Goal: Information Seeking & Learning: Learn about a topic

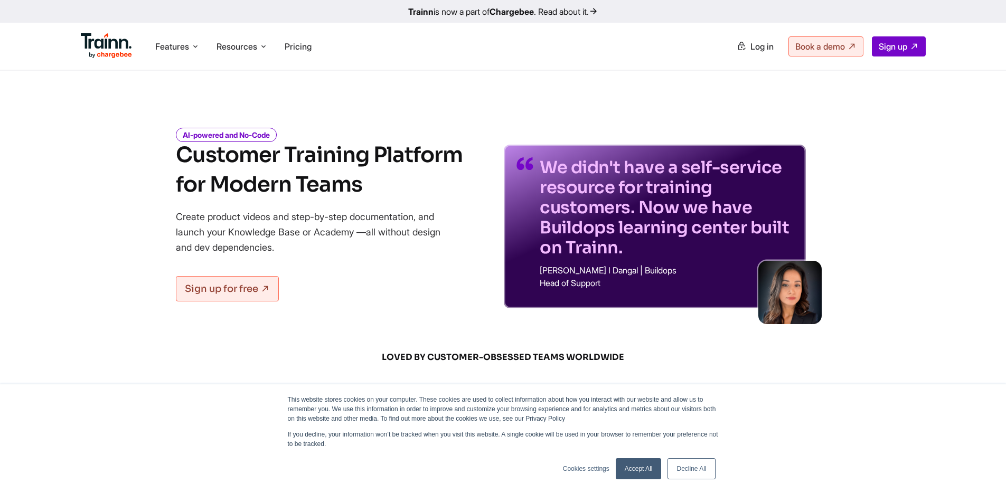
click at [812, 295] on img at bounding box center [789, 292] width 63 height 63
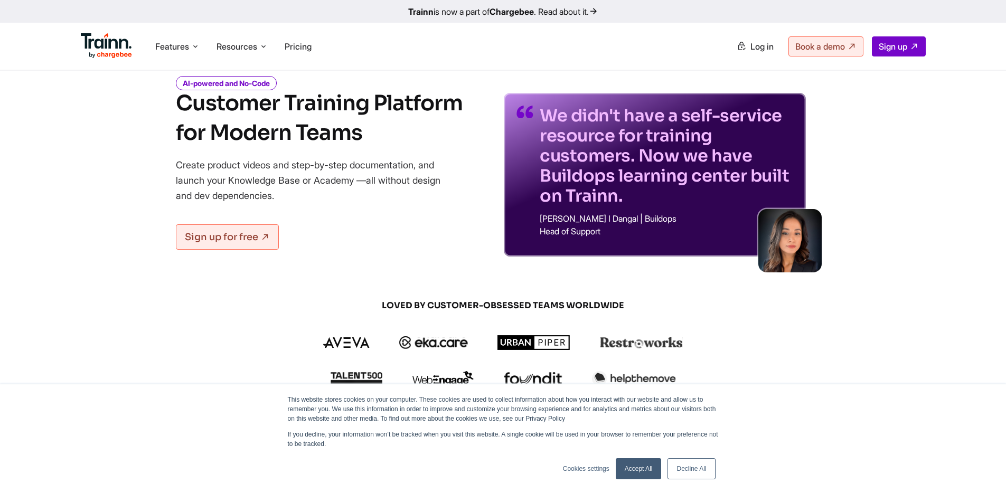
scroll to position [54, 0]
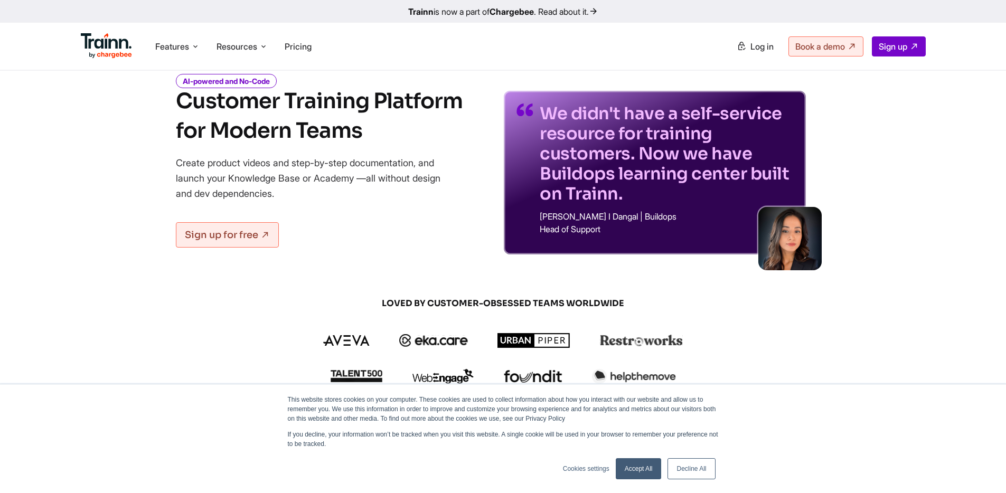
click at [529, 12] on b "Chargebee" at bounding box center [512, 11] width 44 height 11
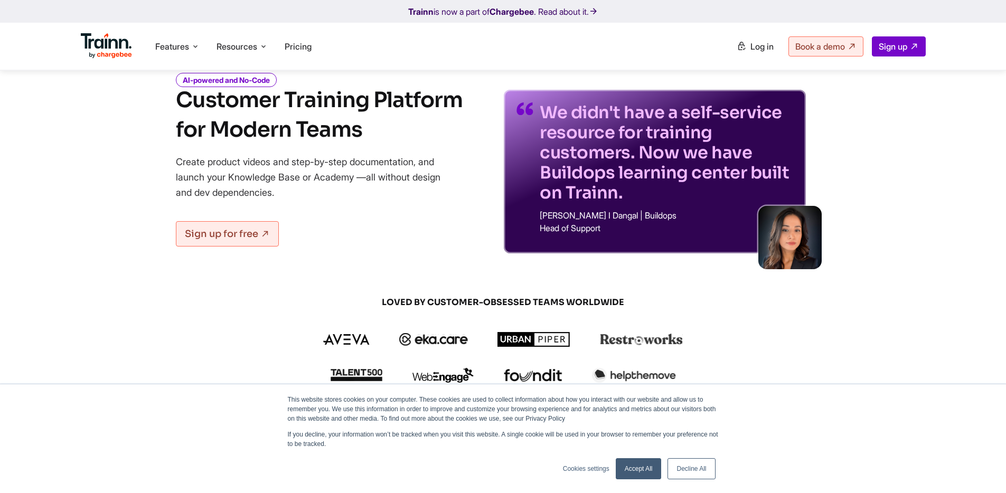
scroll to position [56, 0]
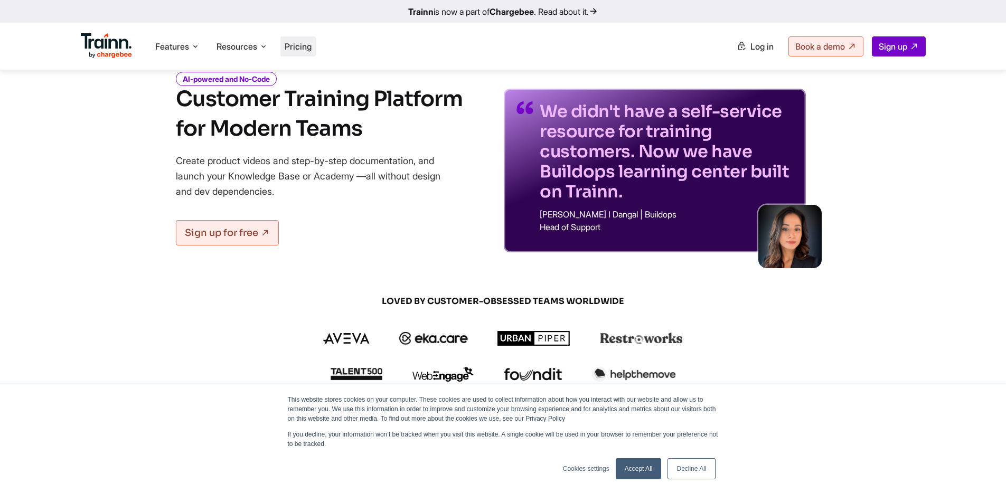
click at [302, 42] on span "Pricing" at bounding box center [298, 46] width 27 height 11
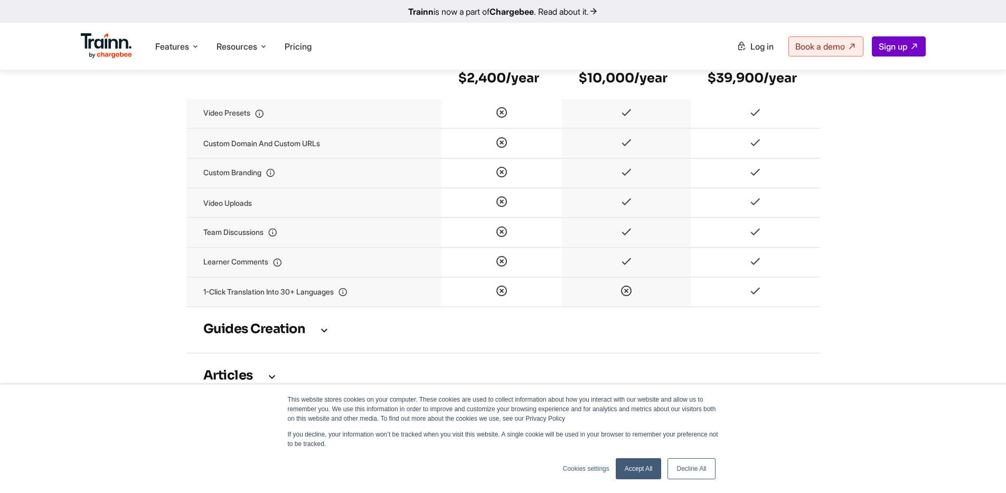
scroll to position [1277, 0]
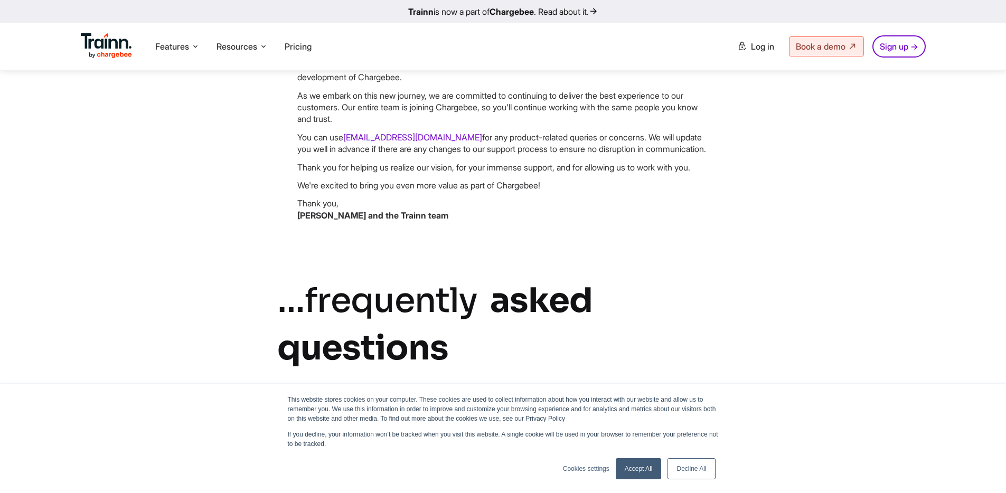
scroll to position [193, 0]
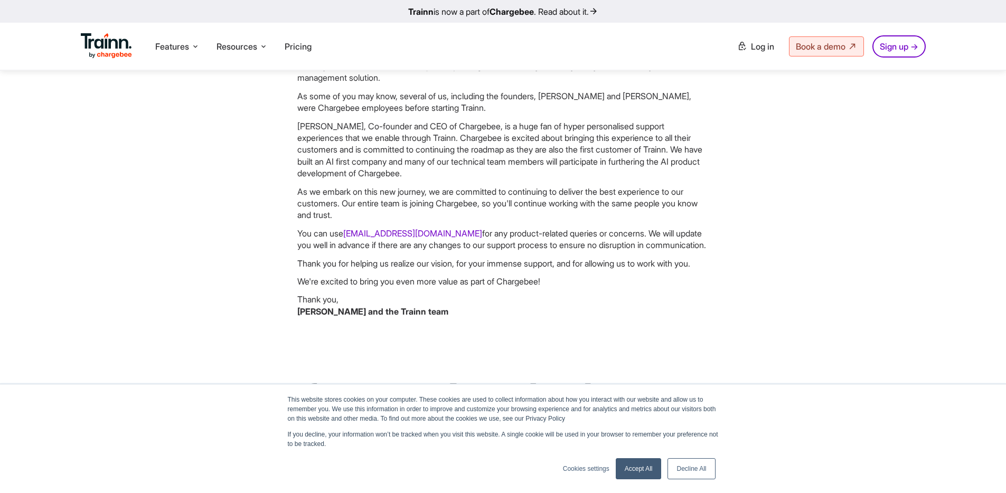
click at [321, 317] on b "[PERSON_NAME] and the Trainn team" at bounding box center [372, 311] width 151 height 11
drag, startPoint x: 321, startPoint y: 326, endPoint x: 453, endPoint y: 325, distance: 132.5
click at [453, 317] on p "Thank you, [PERSON_NAME] and the Trainn team" at bounding box center [503, 306] width 412 height 24
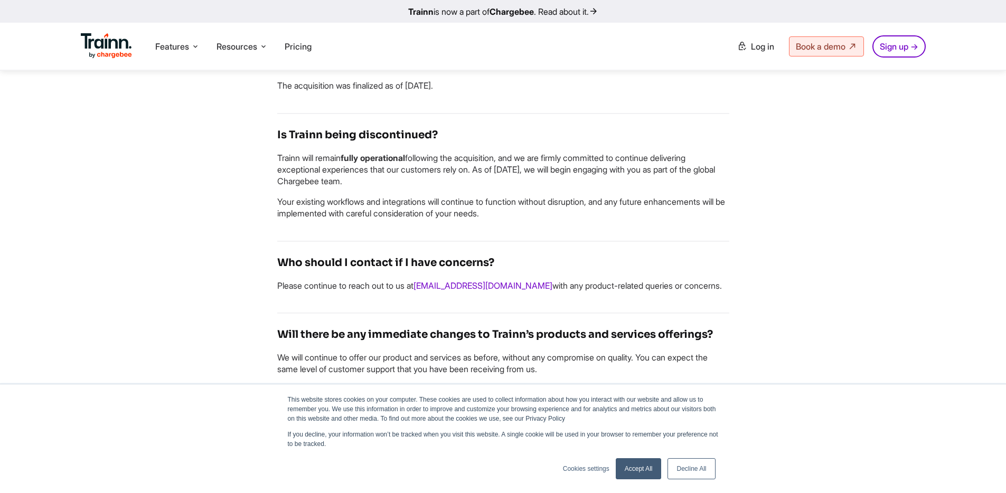
scroll to position [0, 0]
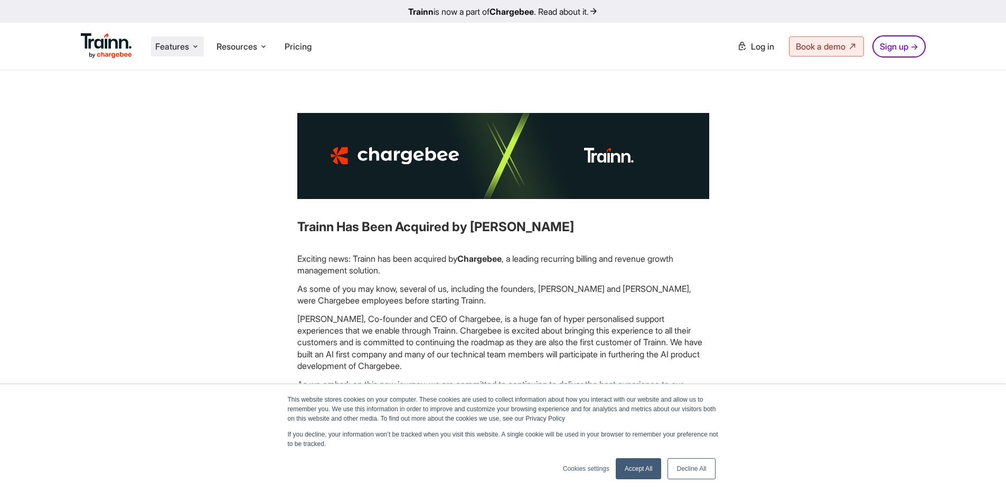
click at [186, 46] on span "Features" at bounding box center [172, 47] width 34 height 12
click at [97, 54] on img at bounding box center [107, 45] width 52 height 25
